Goal: Information Seeking & Learning: Learn about a topic

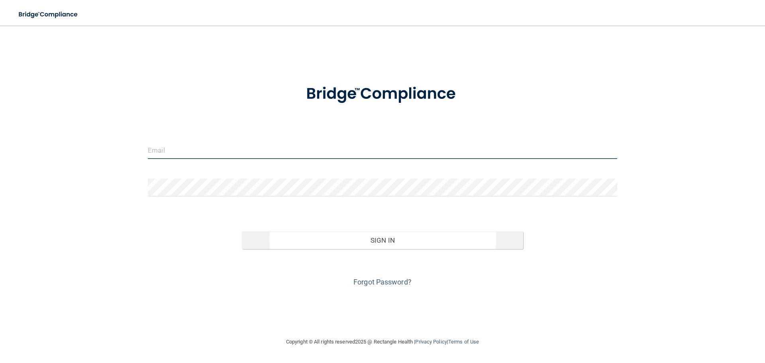
type input "[PERSON_NAME][EMAIL_ADDRESS][DOMAIN_NAME]"
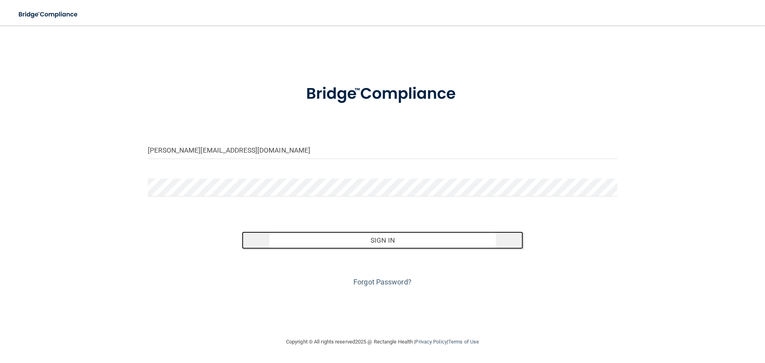
click at [314, 246] on button "Sign In" at bounding box center [383, 241] width 282 height 18
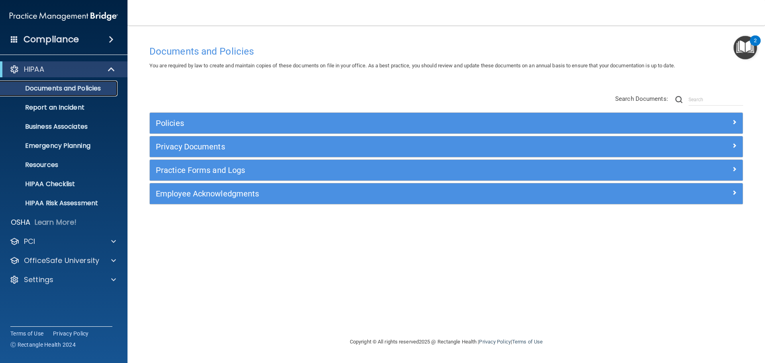
click at [74, 85] on p "Documents and Policies" at bounding box center [59, 89] width 109 height 8
click at [96, 242] on div "PCI" at bounding box center [53, 242] width 99 height 10
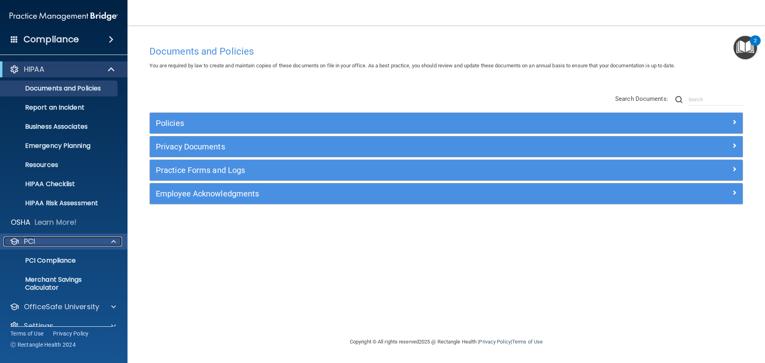
click at [96, 242] on div "PCI" at bounding box center [53, 242] width 99 height 10
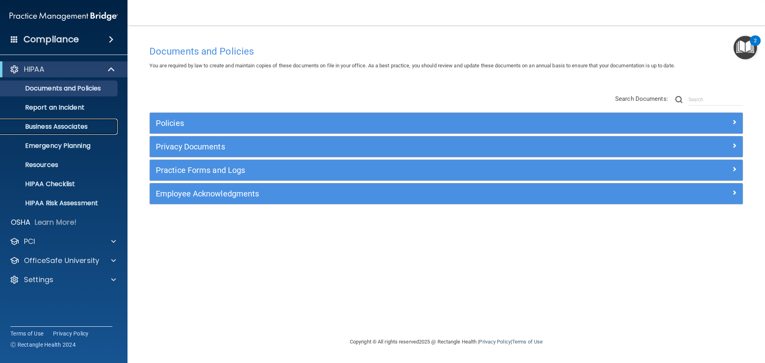
click at [77, 126] on p "Business Associates" at bounding box center [59, 127] width 109 height 8
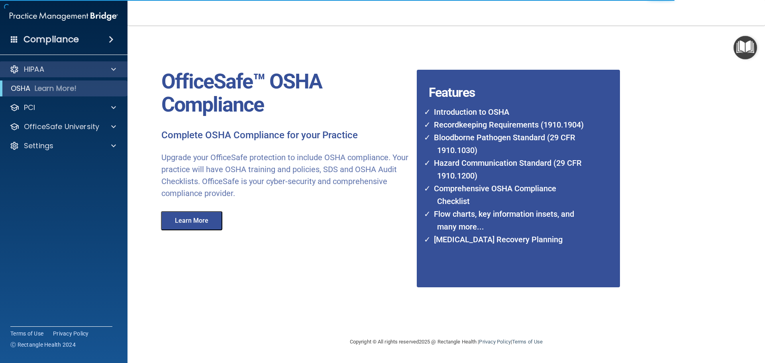
click at [64, 64] on div "HIPAA" at bounding box center [64, 69] width 128 height 16
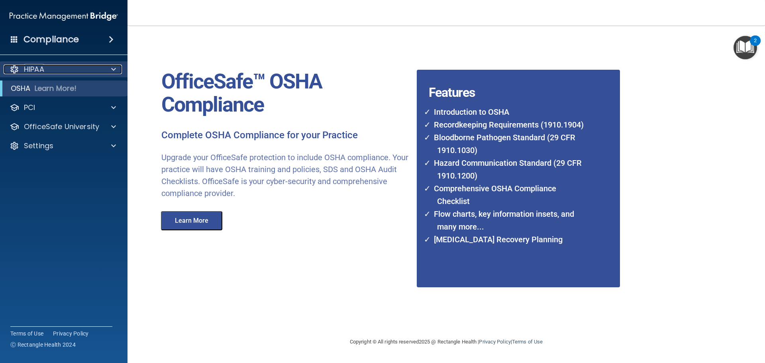
click at [80, 70] on div "HIPAA" at bounding box center [53, 70] width 99 height 10
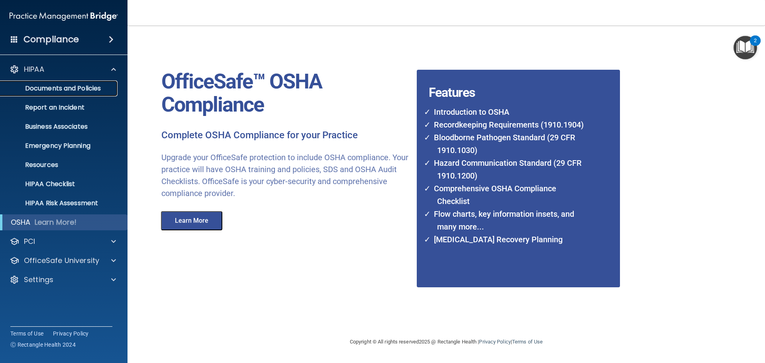
click at [85, 88] on p "Documents and Policies" at bounding box center [59, 89] width 109 height 8
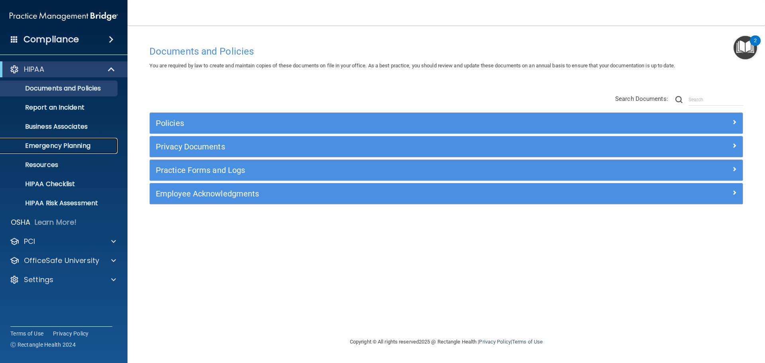
click at [81, 147] on p "Emergency Planning" at bounding box center [59, 146] width 109 height 8
